Goal: Information Seeking & Learning: Learn about a topic

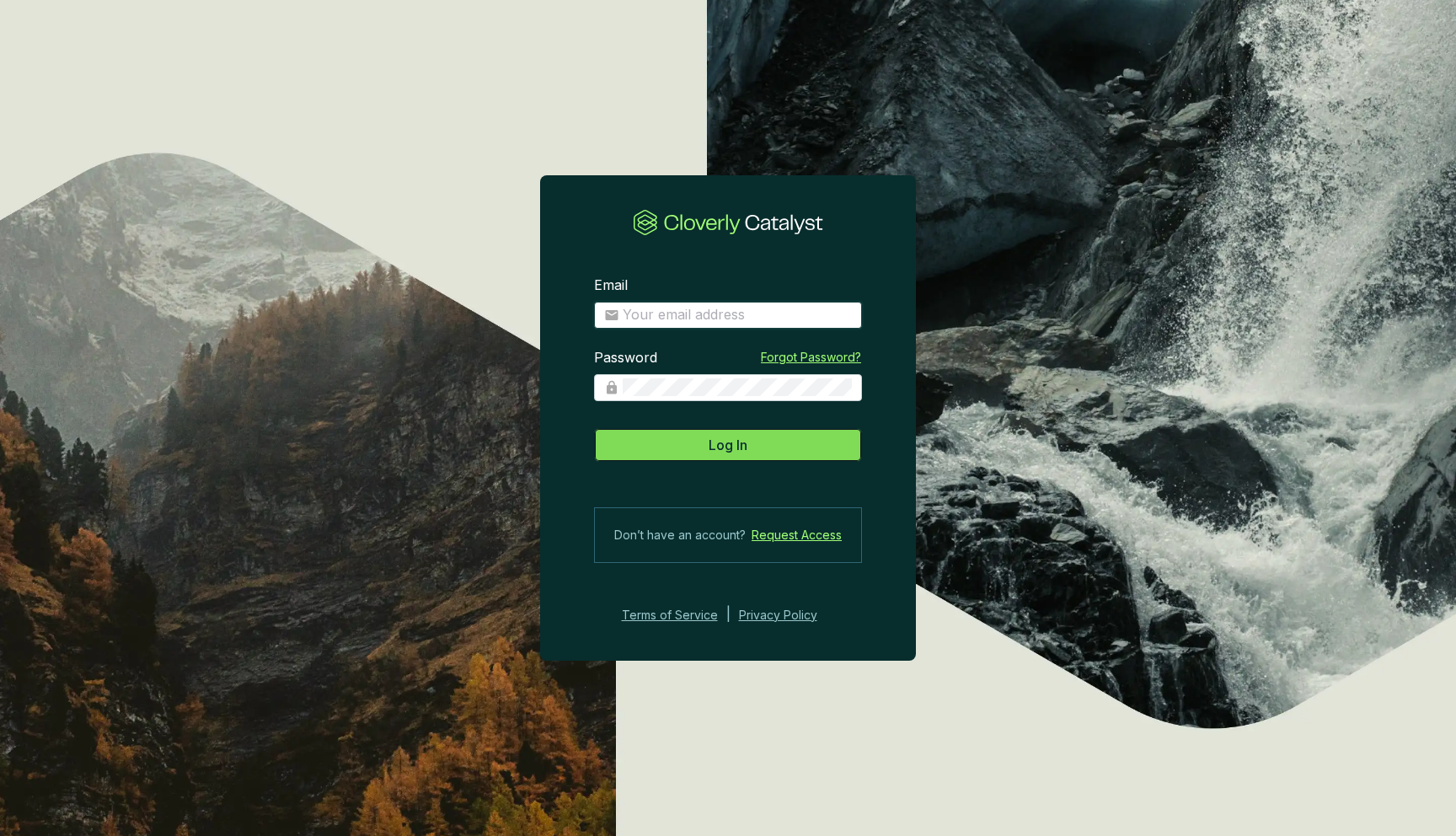
type input "[EMAIL_ADDRESS][DOMAIN_NAME]"
click at [722, 452] on span "Log In" at bounding box center [728, 445] width 39 height 20
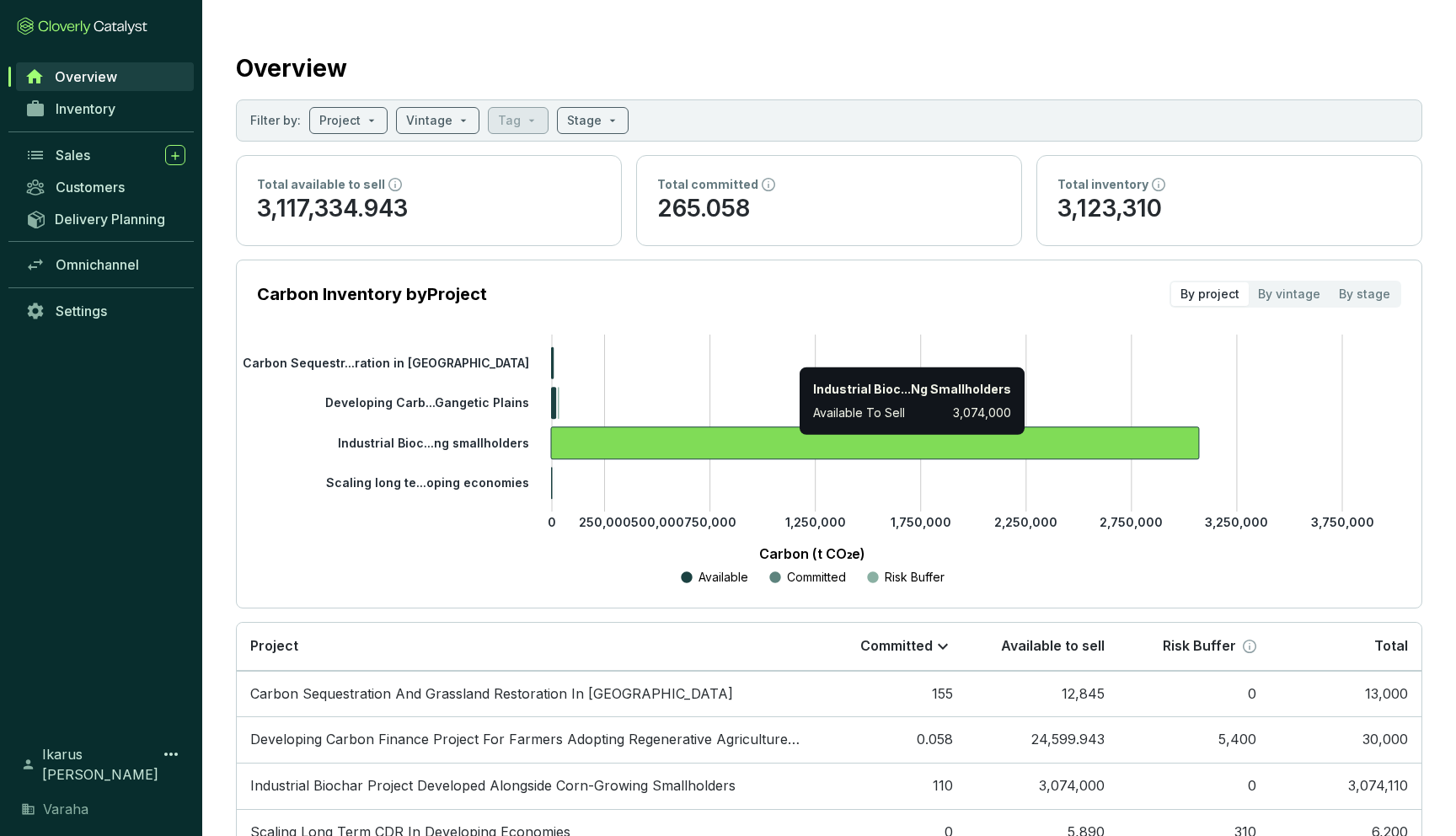
scroll to position [109, 0]
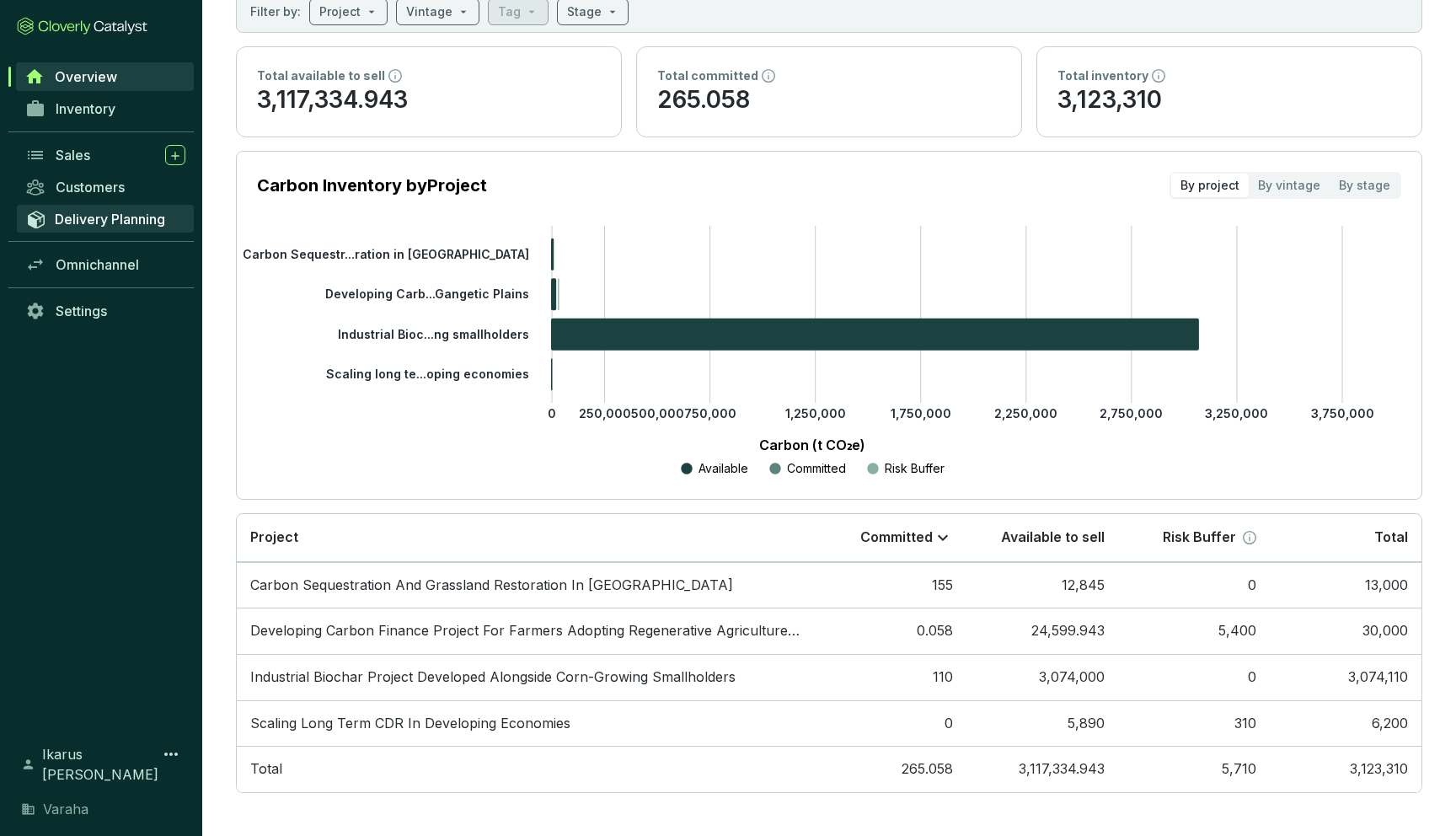
click at [143, 212] on span "Delivery Planning" at bounding box center [110, 219] width 110 height 16
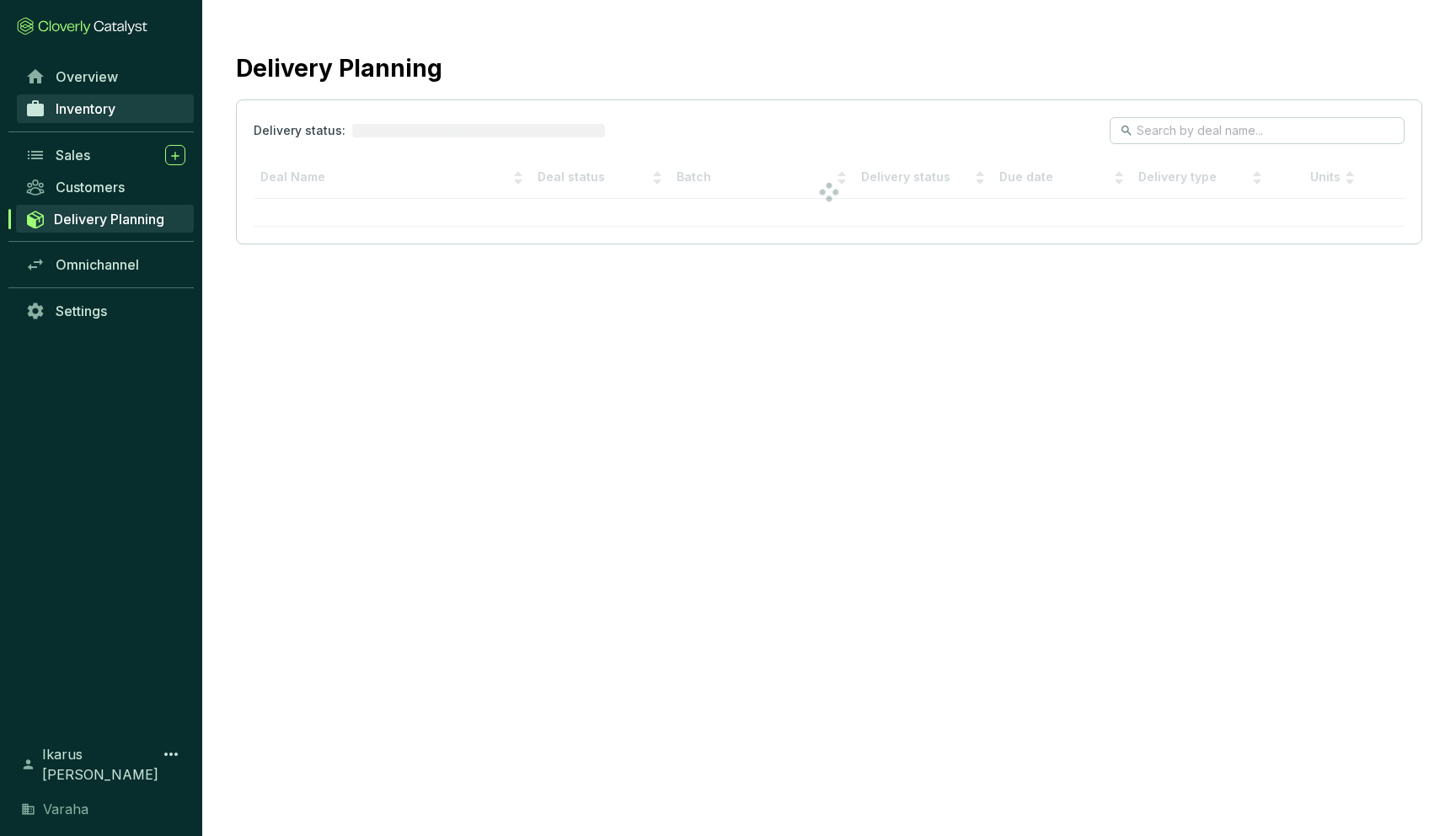
click at [117, 122] on link "Inventory" at bounding box center [105, 108] width 177 height 28
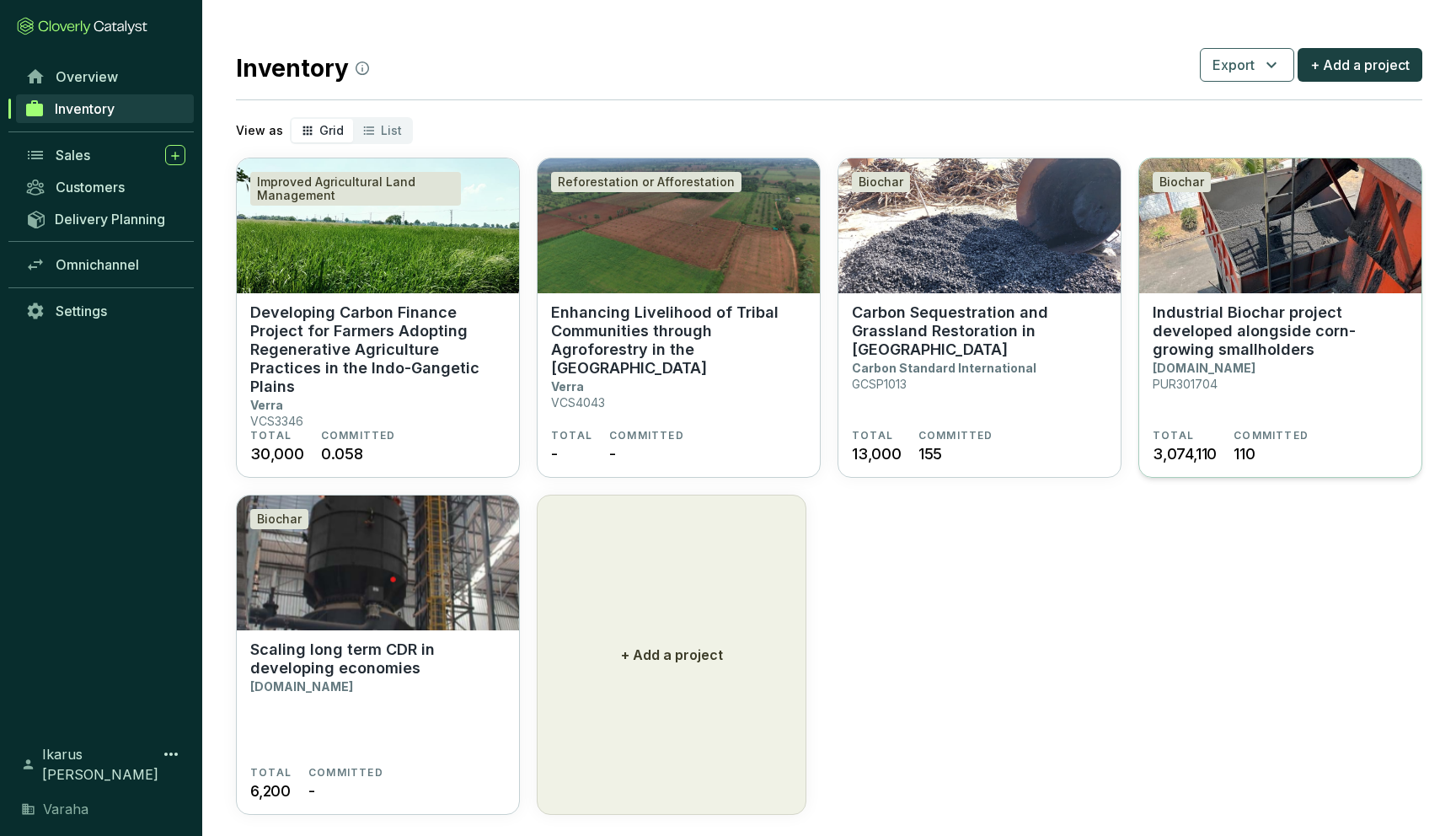
click at [1220, 368] on section "Industrial Biochar project developed alongside corn-growing smallholders Puro.e…" at bounding box center [1280, 366] width 256 height 126
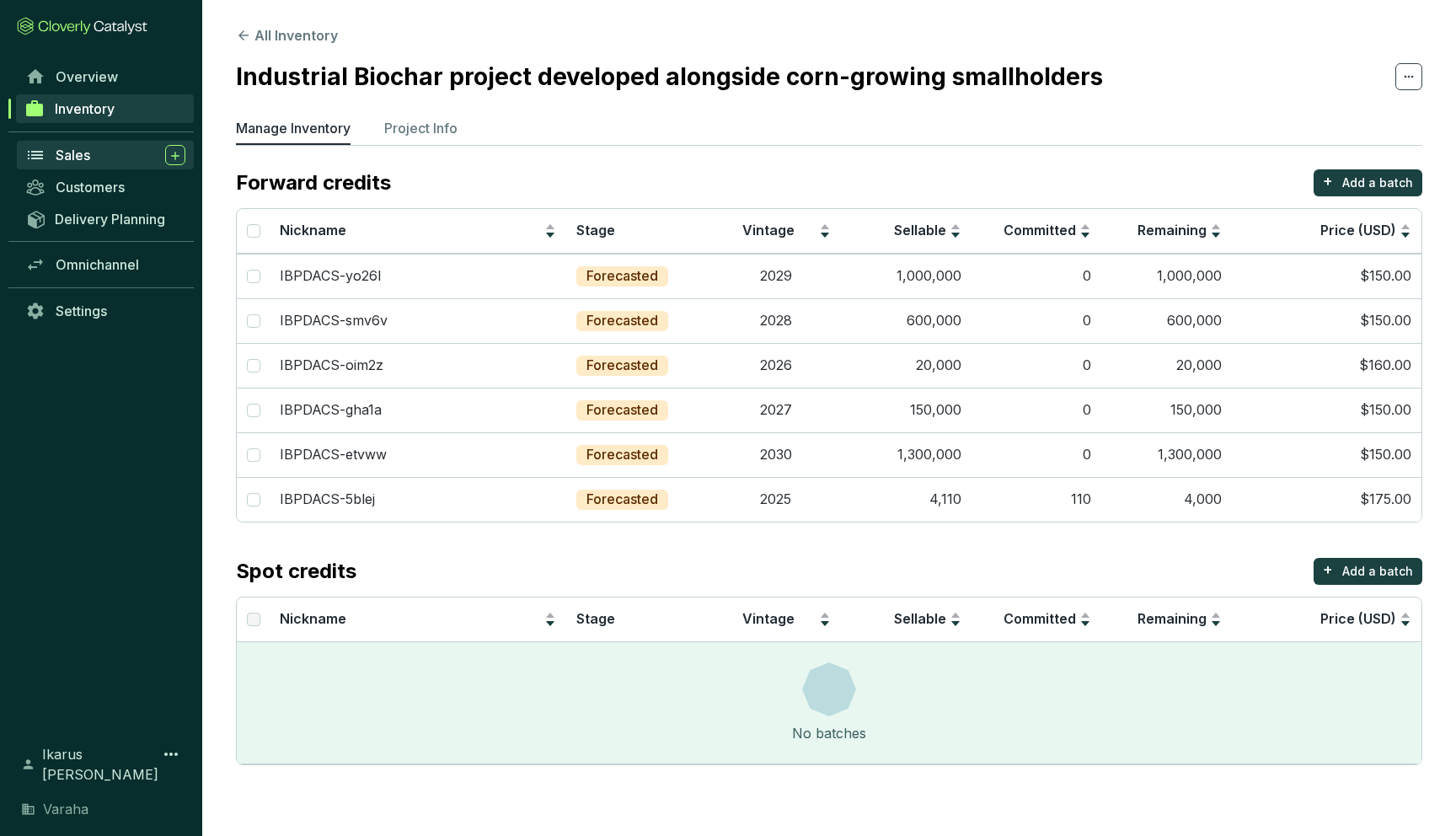
click at [83, 154] on span "Sales" at bounding box center [73, 155] width 35 height 16
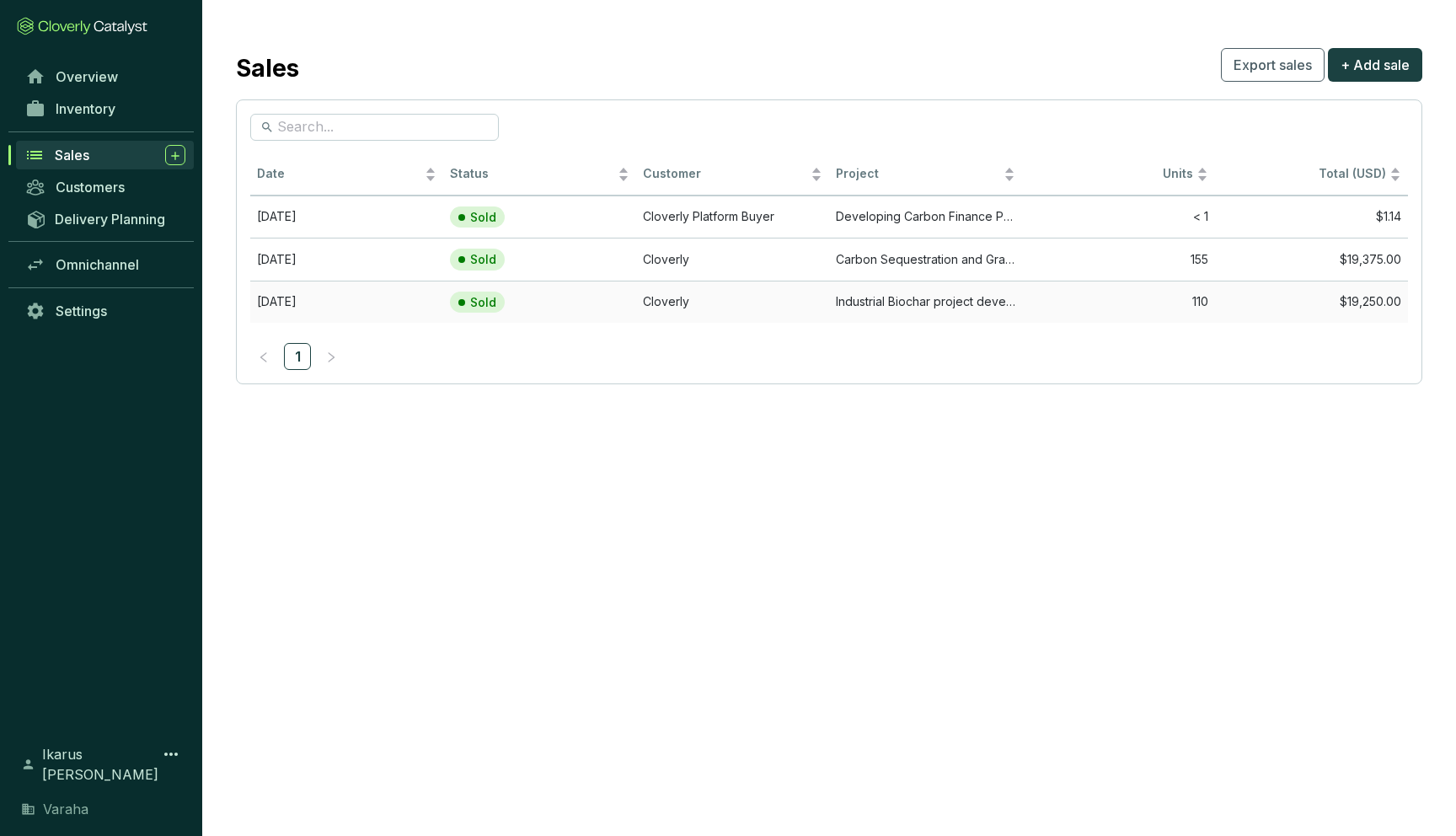
click at [794, 321] on td "Cloverly" at bounding box center [733, 302] width 193 height 43
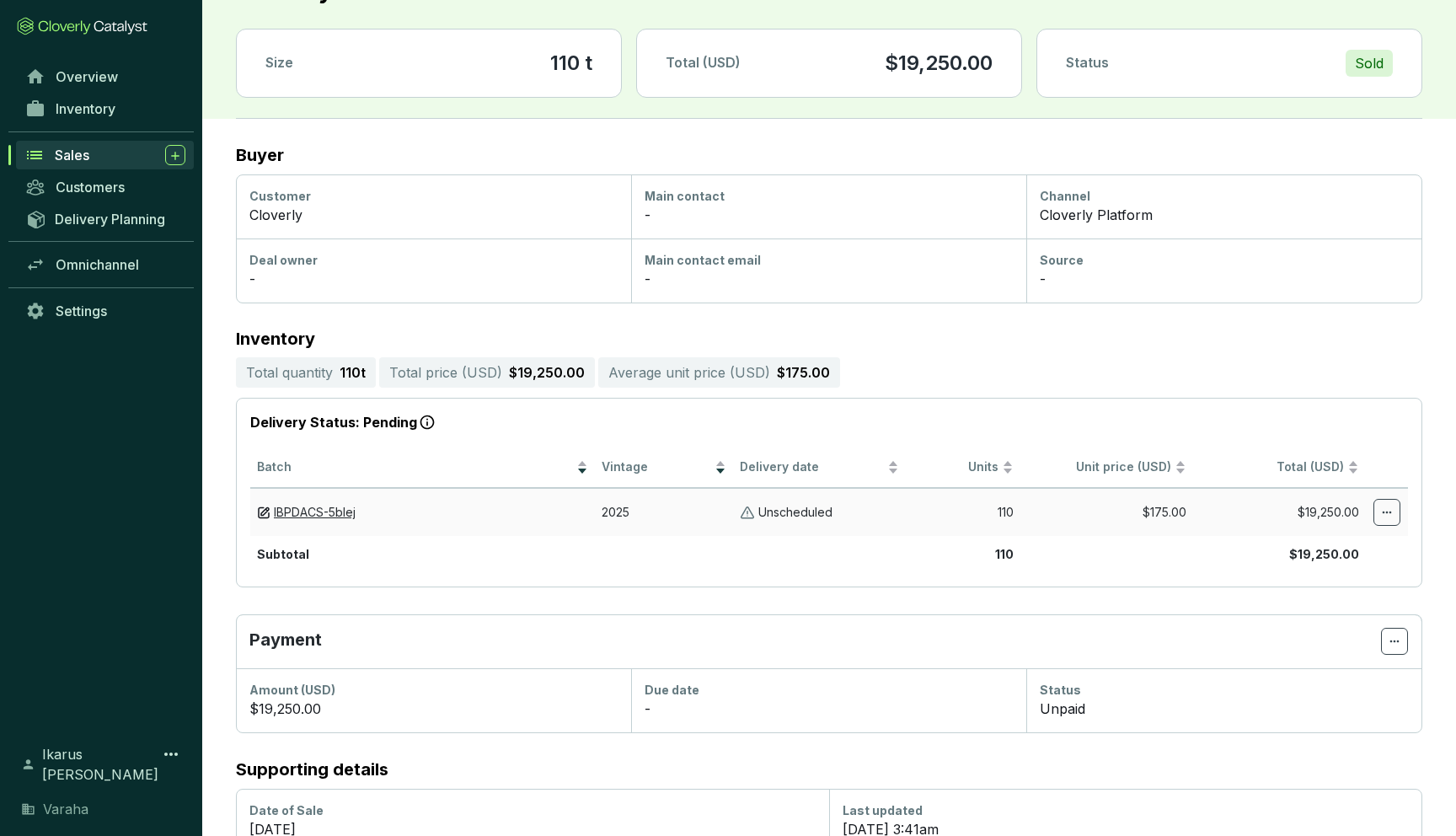
scroll to position [217, 0]
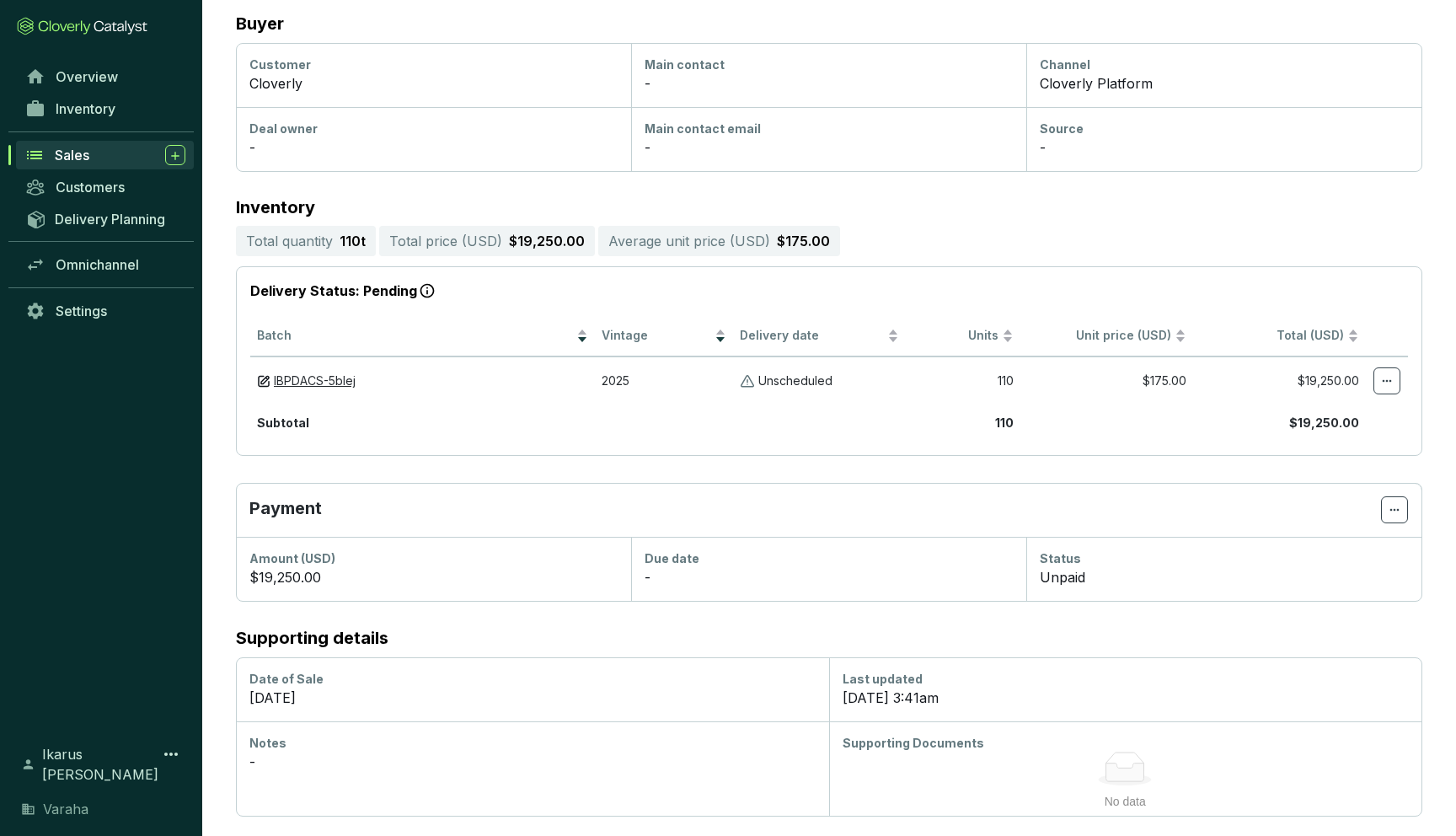
click at [100, 151] on div "Sales" at bounding box center [120, 155] width 130 height 20
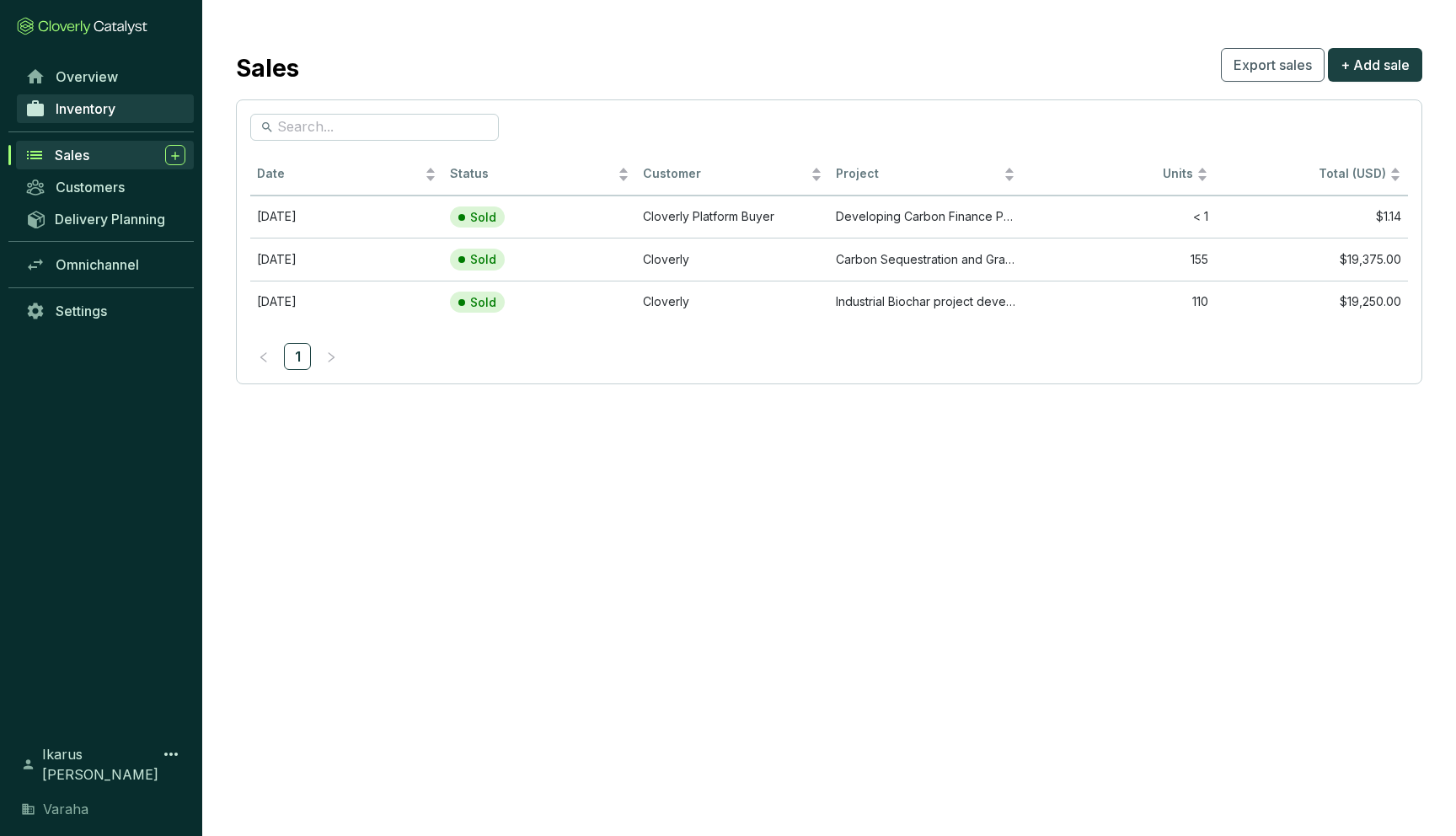
click at [97, 104] on span "Inventory" at bounding box center [85, 108] width 60 height 16
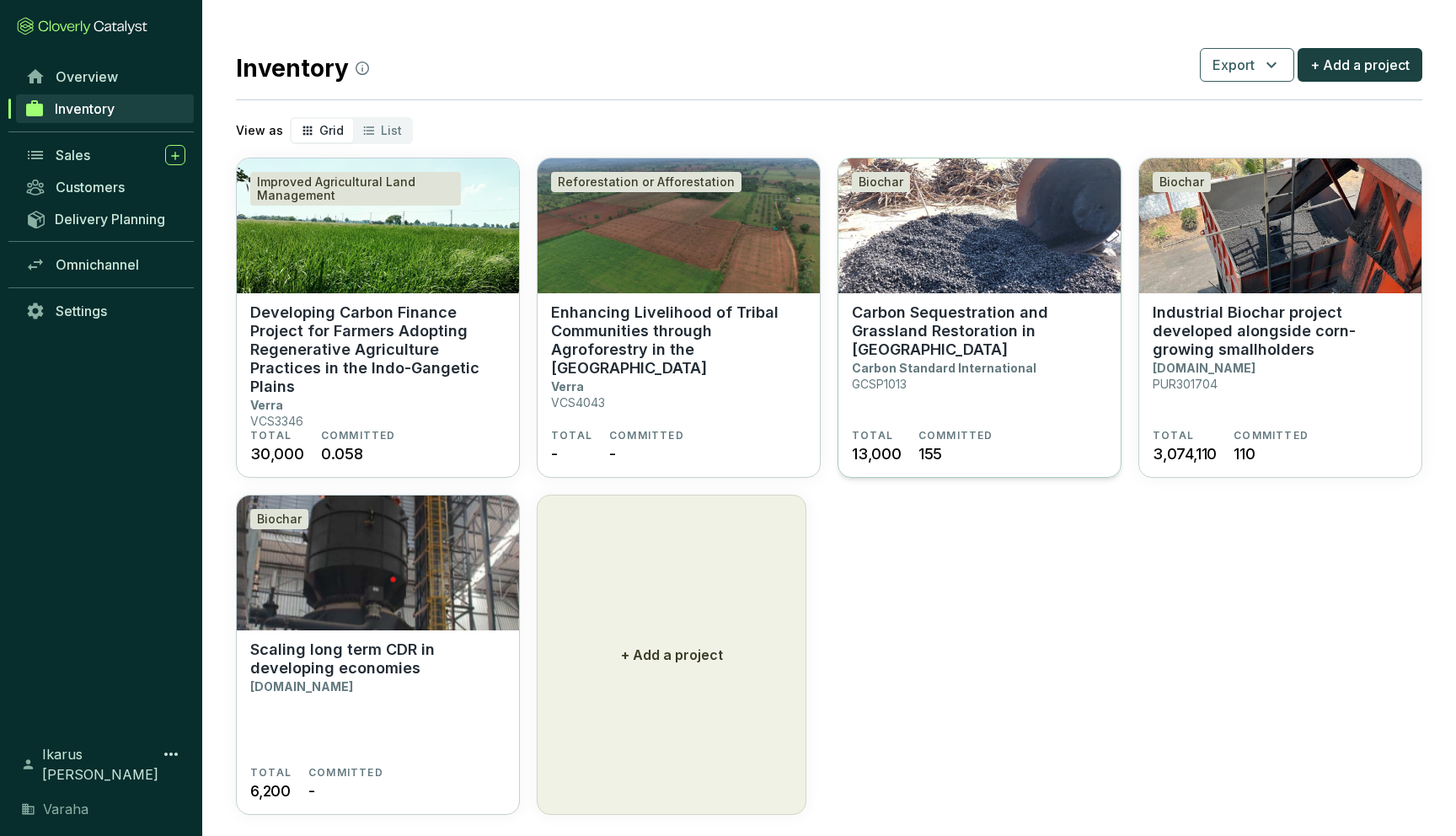
click at [987, 324] on p "Carbon Sequestration and Grassland Restoration in India" at bounding box center [979, 331] width 256 height 56
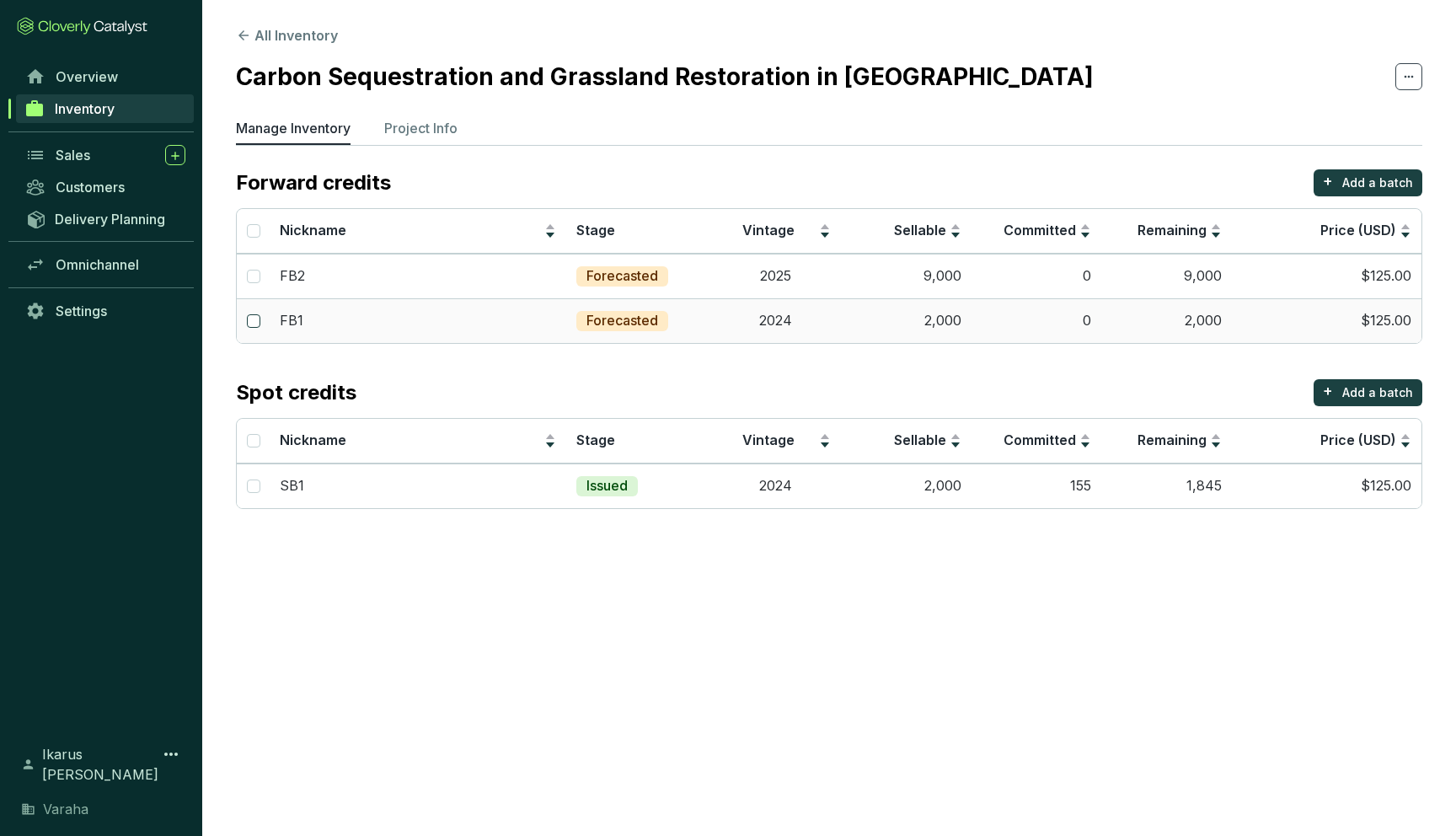
click at [256, 317] on input "checkbox" at bounding box center [253, 321] width 14 height 14
checkbox input "true"
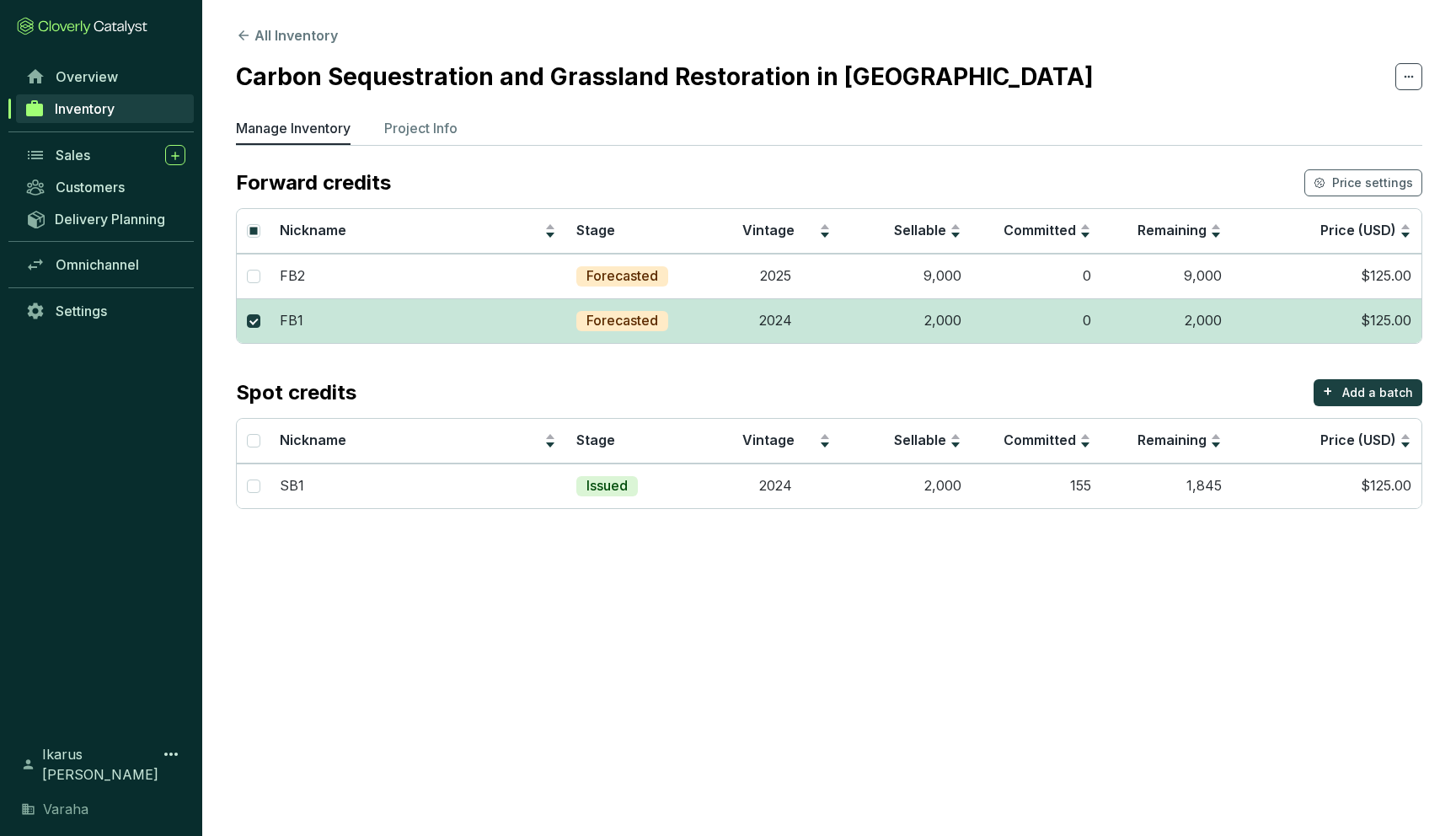
click at [758, 320] on td "2024" at bounding box center [776, 320] width 130 height 45
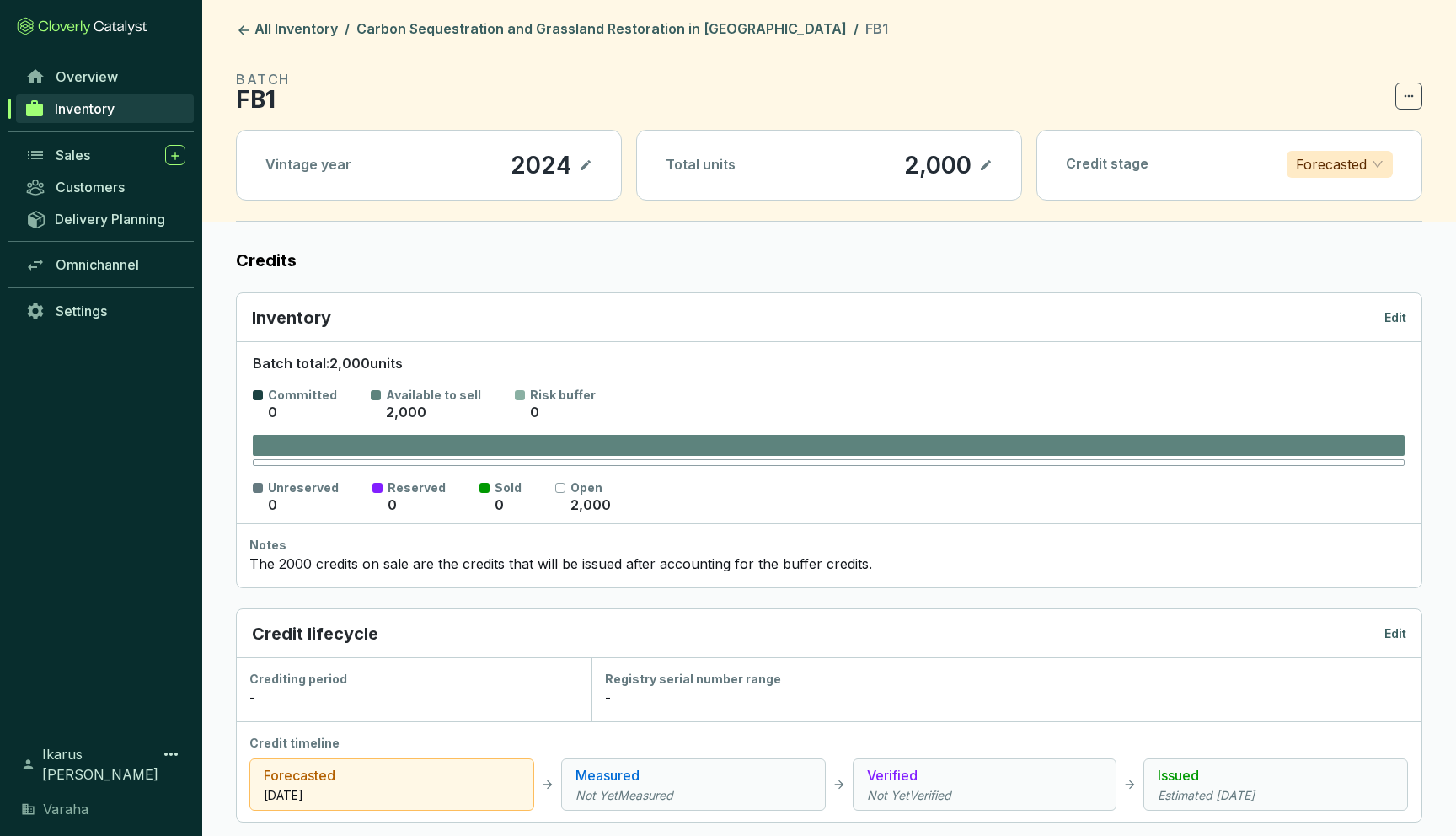
click at [995, 170] on div "Total units 2,000" at bounding box center [829, 164] width 384 height 69
click at [988, 163] on icon at bounding box center [986, 165] width 14 height 20
click at [971, 167] on icon at bounding box center [965, 165] width 14 height 20
click at [991, 169] on icon at bounding box center [986, 165] width 14 height 20
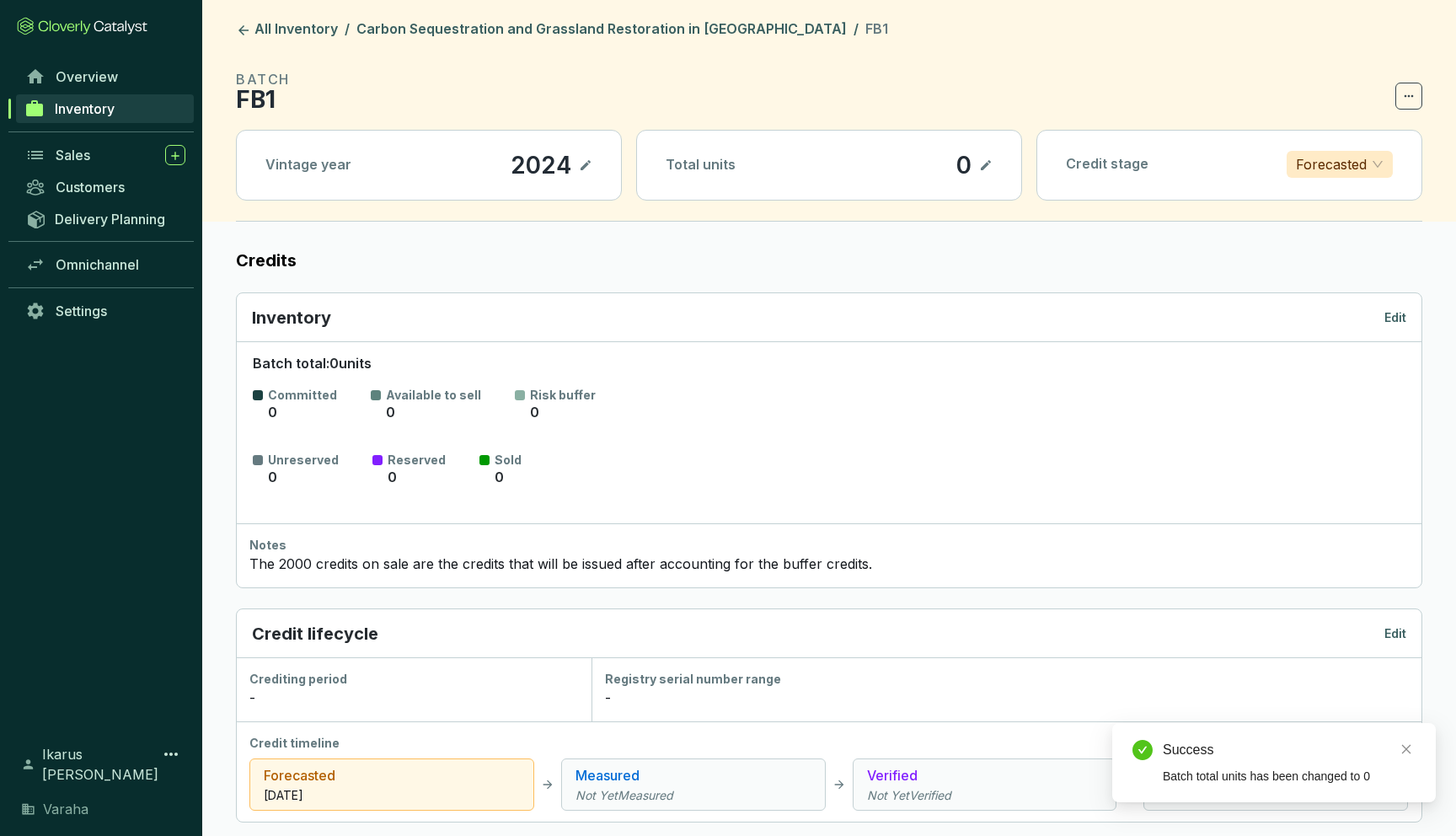
click at [106, 116] on span "Inventory" at bounding box center [84, 108] width 60 height 16
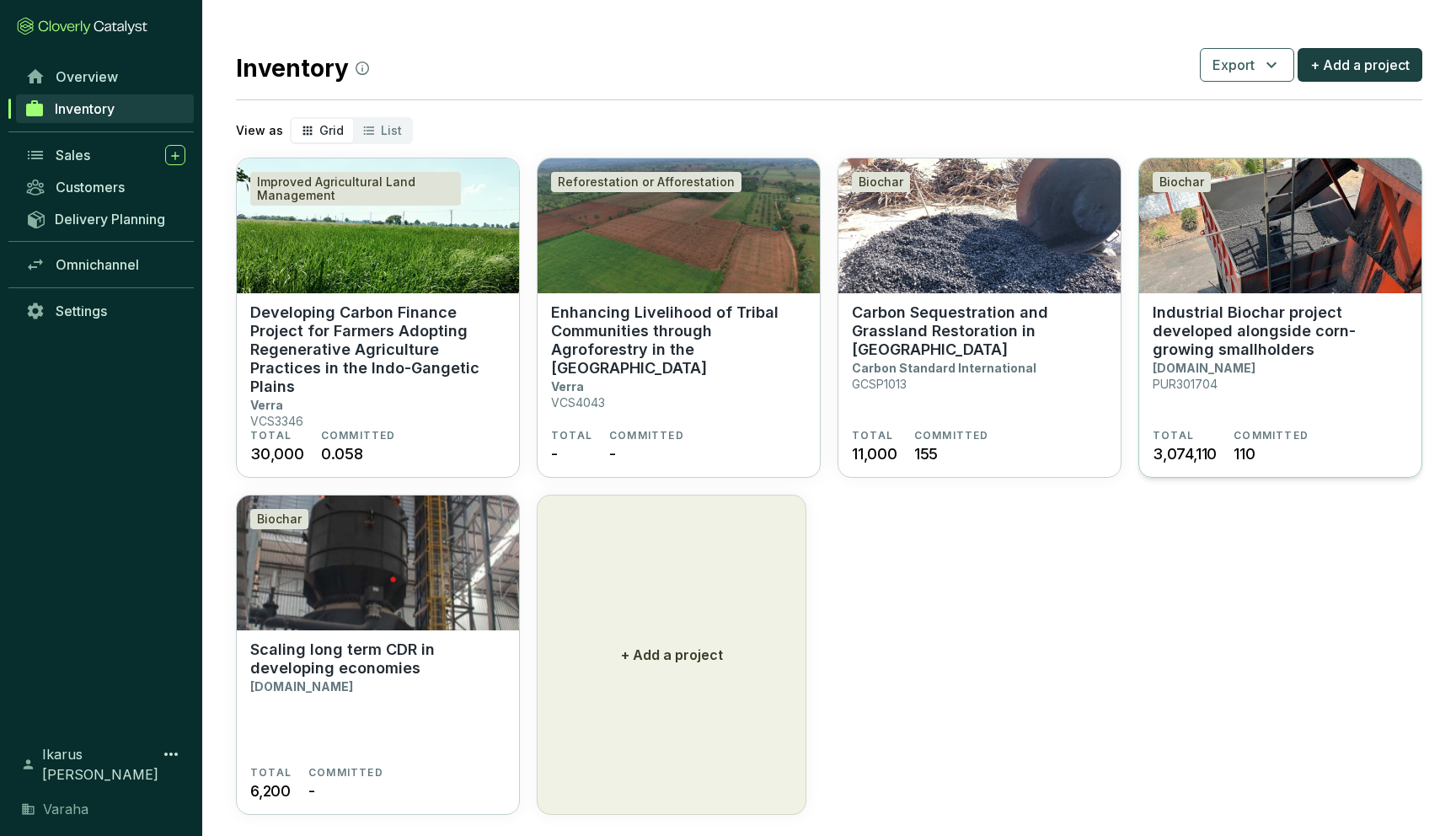
click at [1215, 336] on p "Industrial Biochar project developed alongside corn-growing smallholders" at bounding box center [1280, 331] width 256 height 56
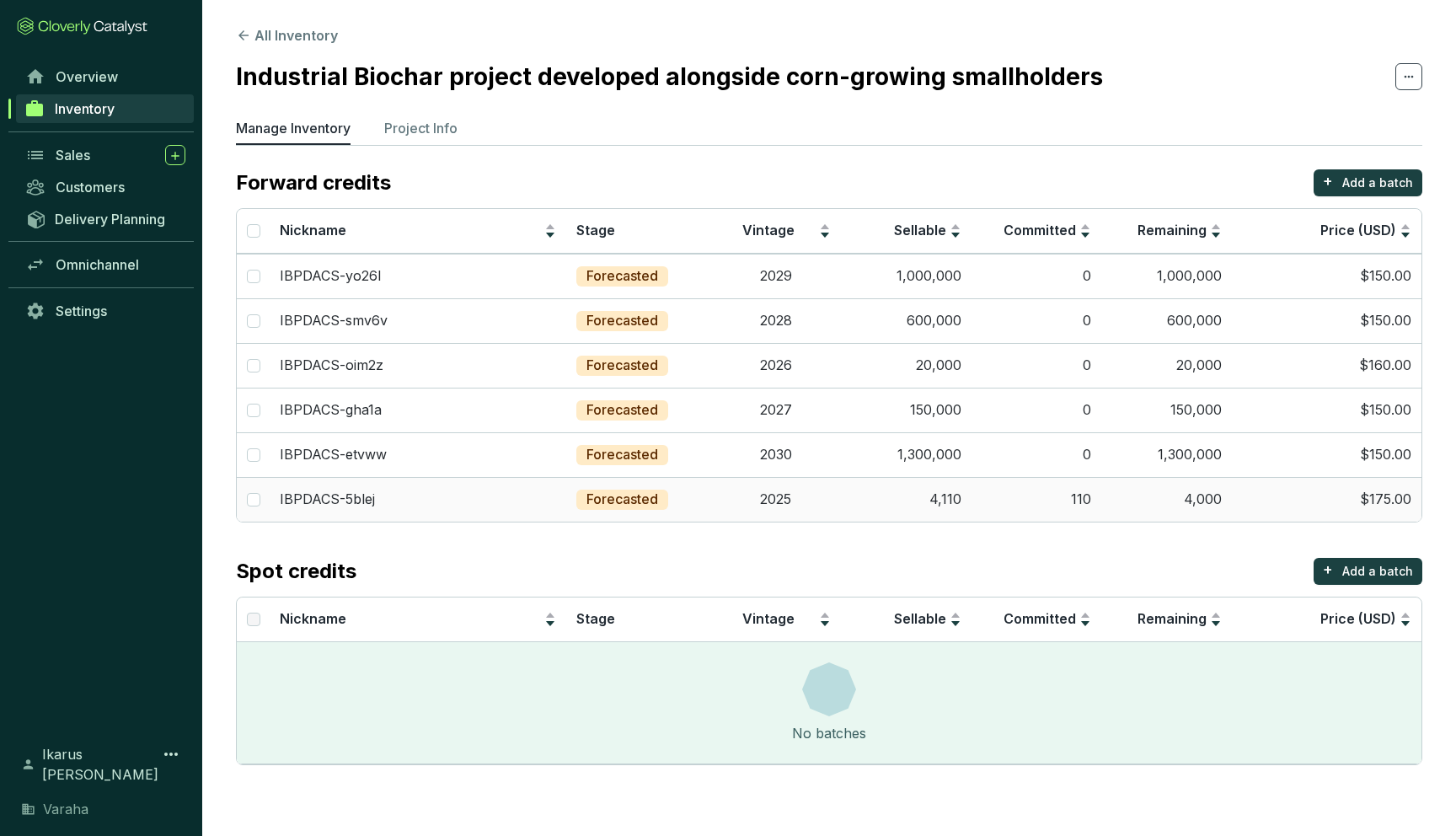
click at [943, 505] on td "4,110" at bounding box center [906, 499] width 130 height 45
